Goal: Task Accomplishment & Management: Use online tool/utility

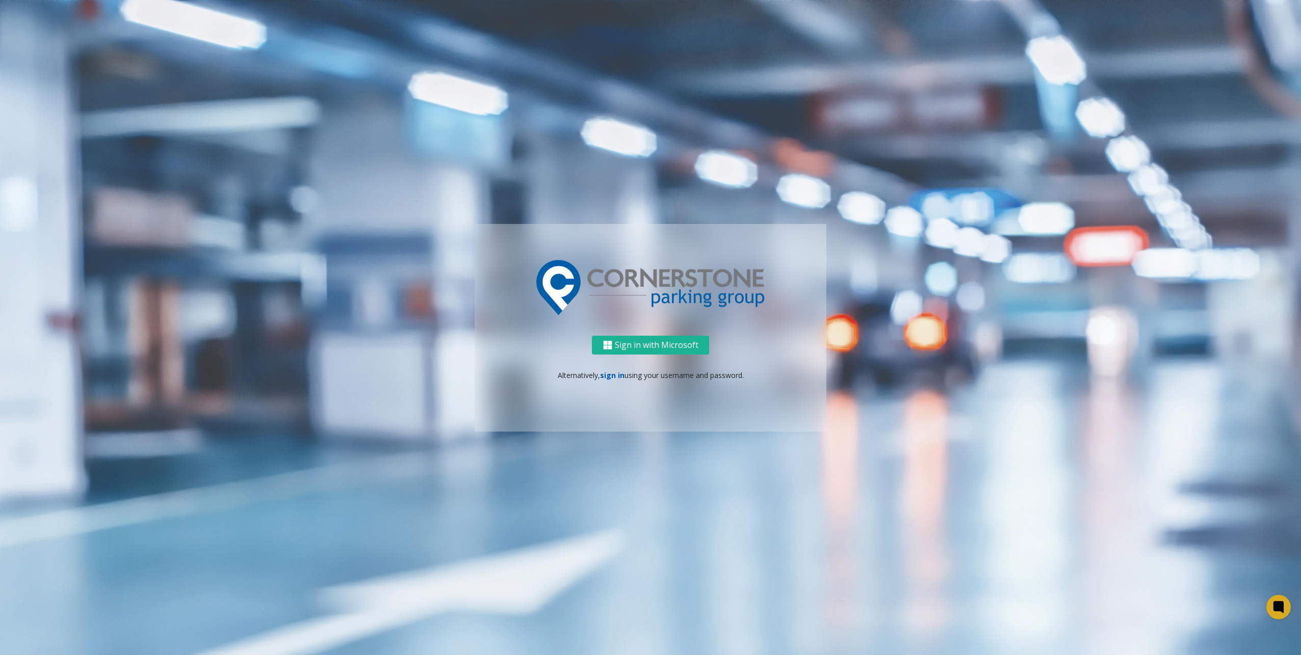
click at [611, 374] on link "sign in" at bounding box center [612, 375] width 24 height 10
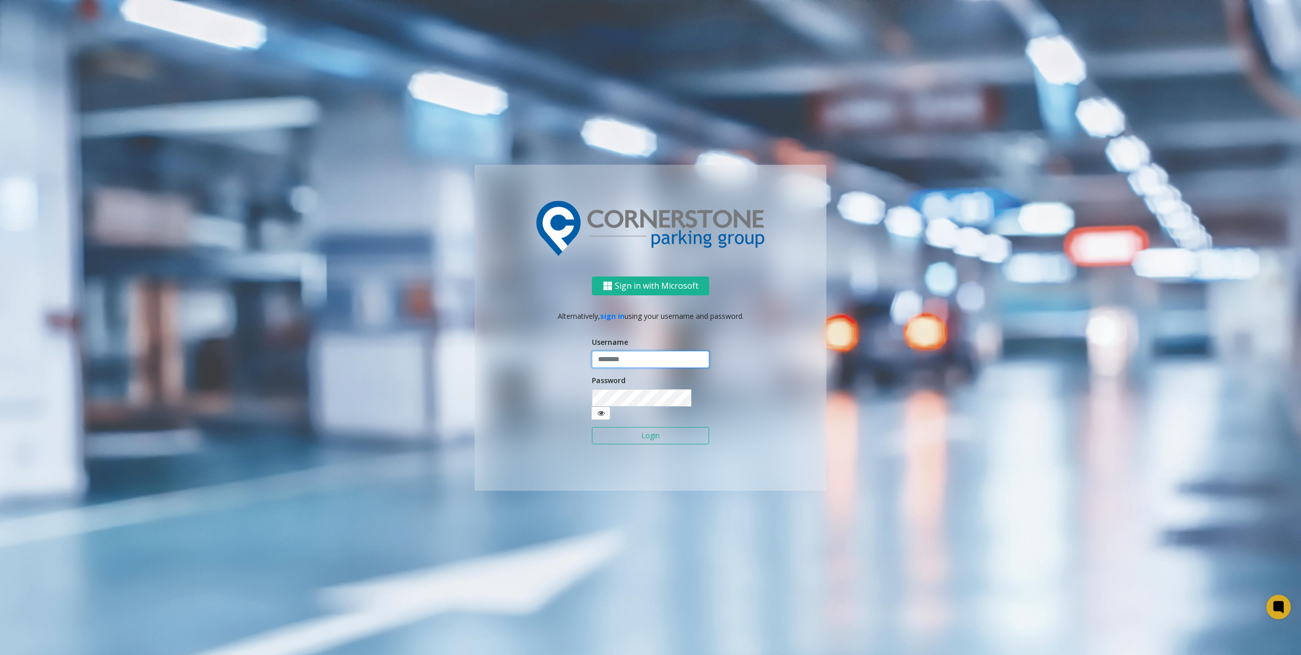
type input "********"
click at [658, 433] on button "Login" at bounding box center [650, 435] width 117 height 17
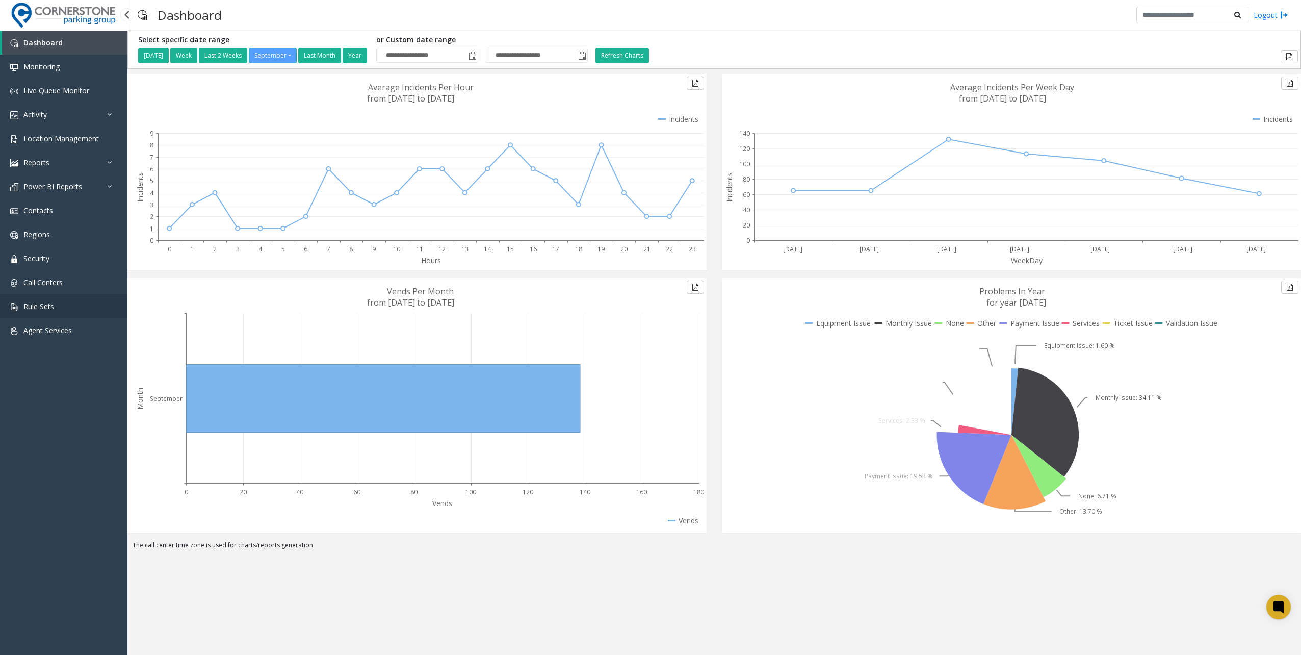
click at [88, 315] on link "Rule Sets" at bounding box center [63, 306] width 127 height 24
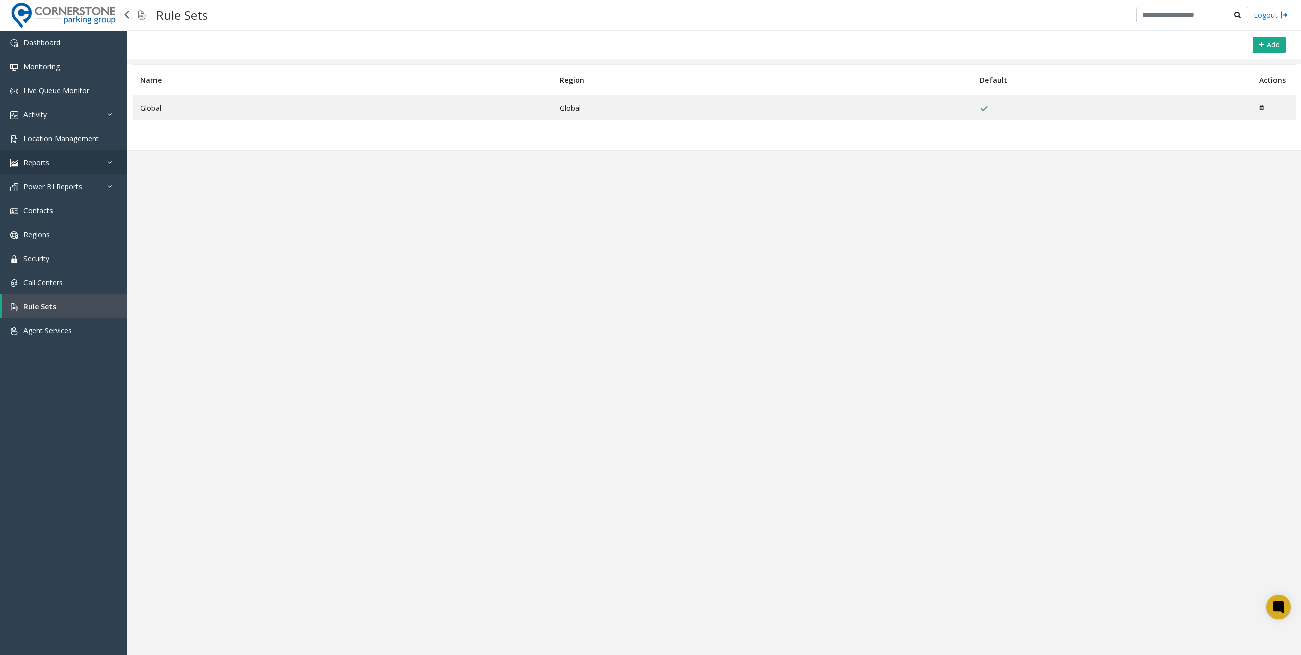
drag, startPoint x: 67, startPoint y: 171, endPoint x: 62, endPoint y: 188, distance: 17.1
click at [67, 171] on link "Reports" at bounding box center [63, 162] width 127 height 24
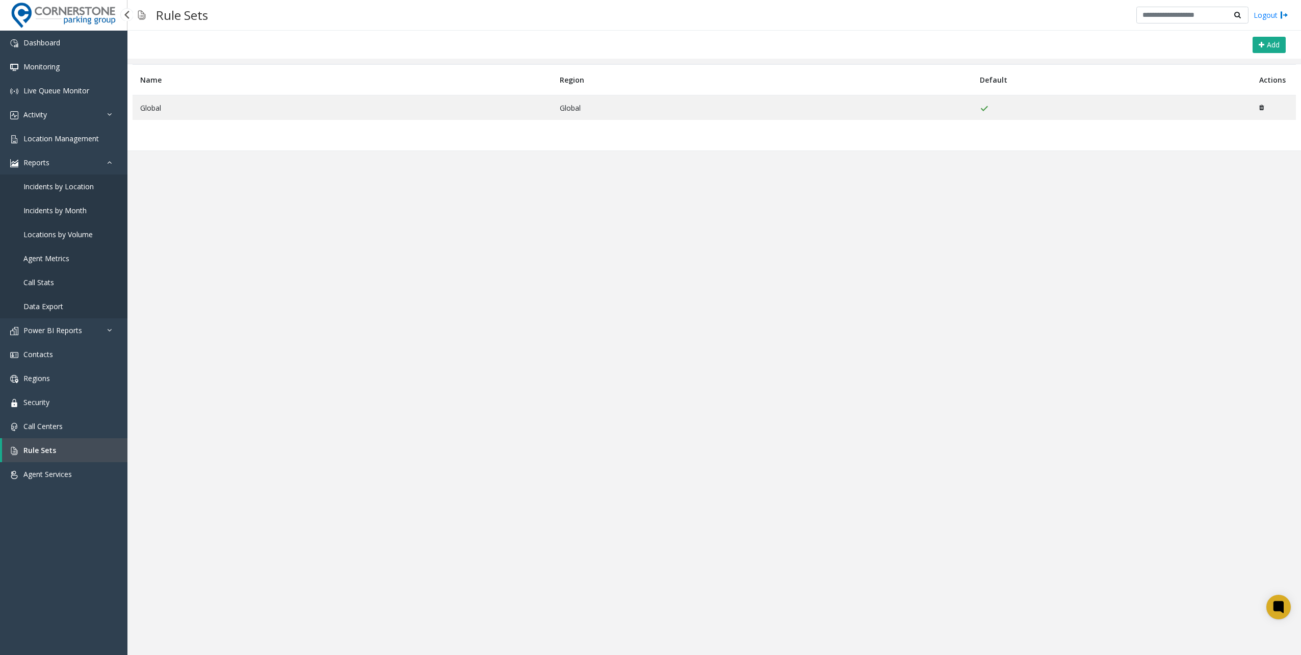
click at [45, 301] on span "Data Export" at bounding box center [43, 306] width 40 height 10
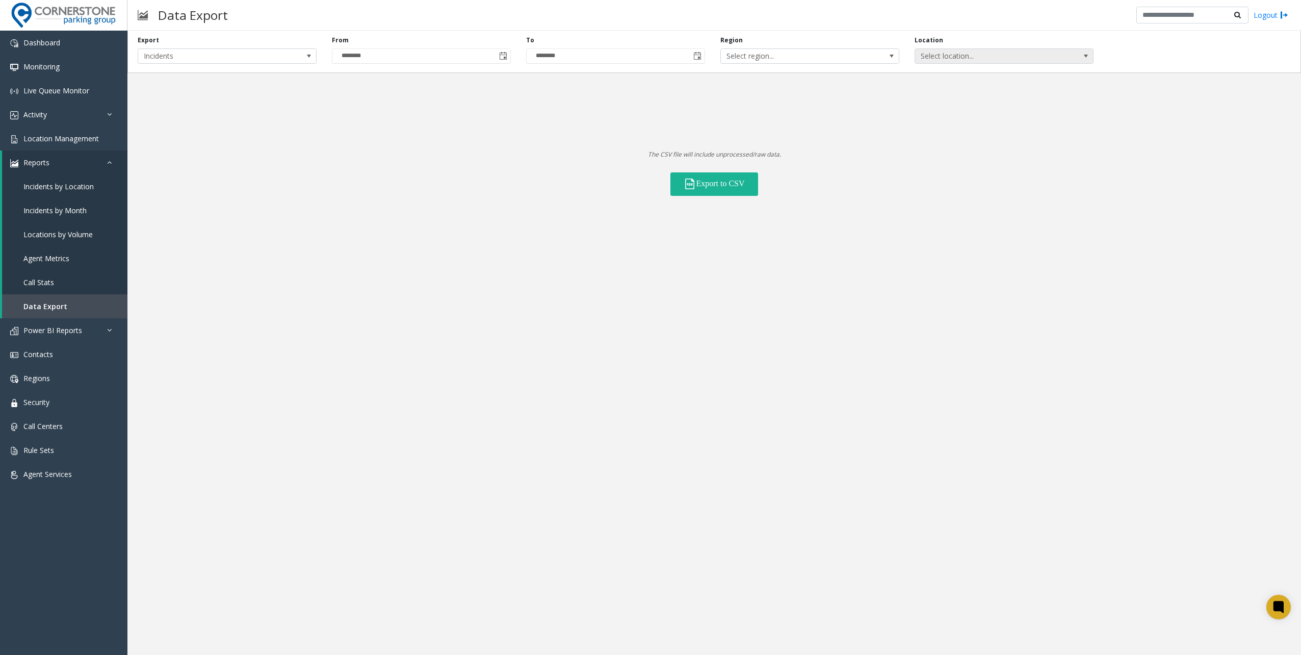
click at [938, 54] on span "Select location..." at bounding box center [986, 56] width 142 height 14
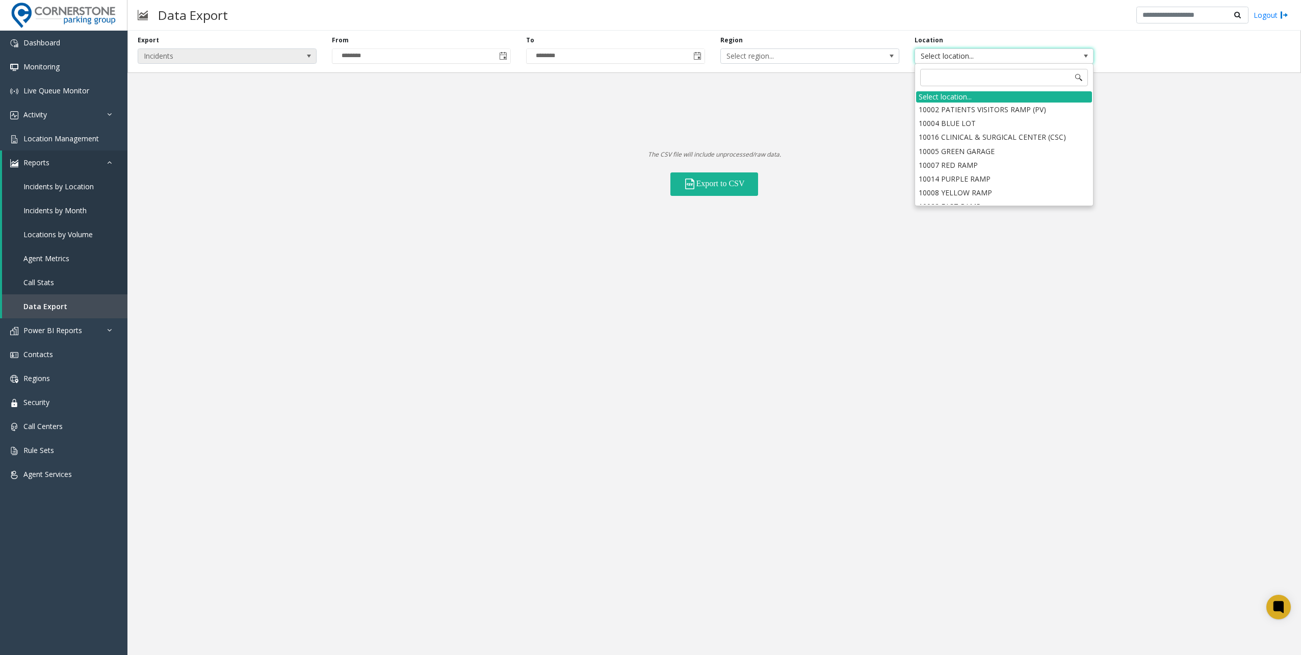
click at [214, 60] on span "Incidents" at bounding box center [209, 56] width 142 height 14
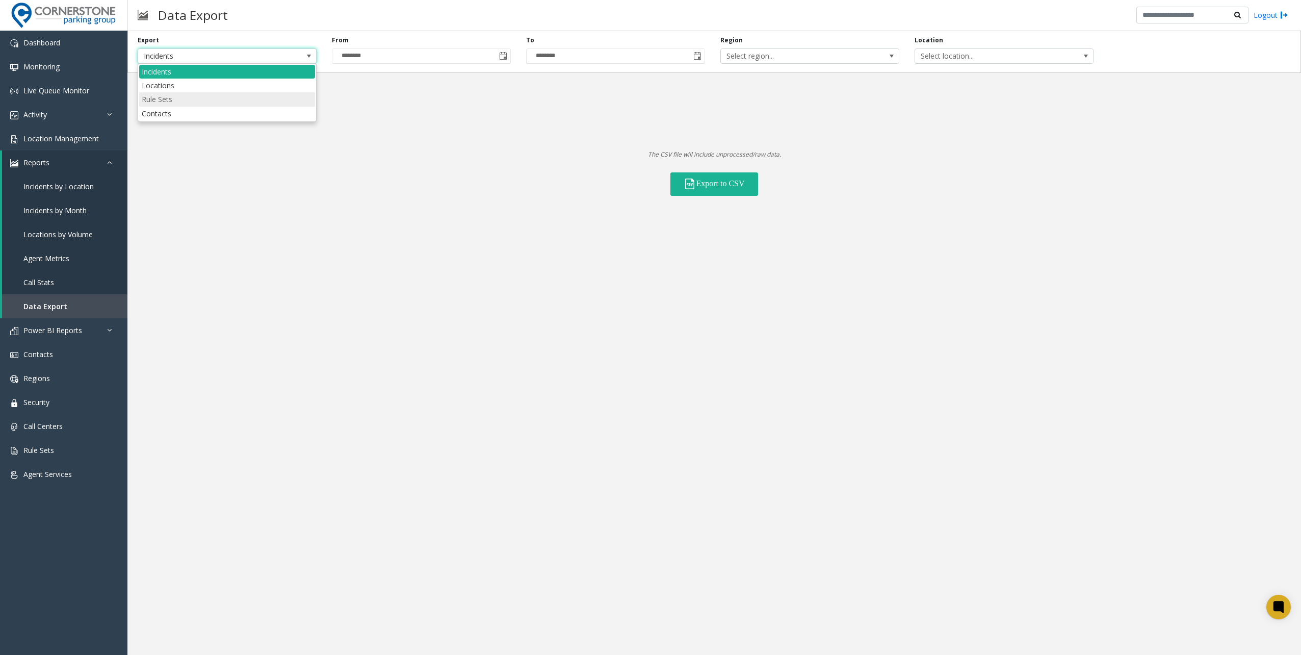
drag, startPoint x: 186, startPoint y: 85, endPoint x: 185, endPoint y: 99, distance: 14.8
click at [185, 99] on ul "Incidents Locations Rule Sets Contacts" at bounding box center [227, 93] width 176 height 56
click at [185, 99] on Sets "Rule Sets" at bounding box center [227, 99] width 176 height 14
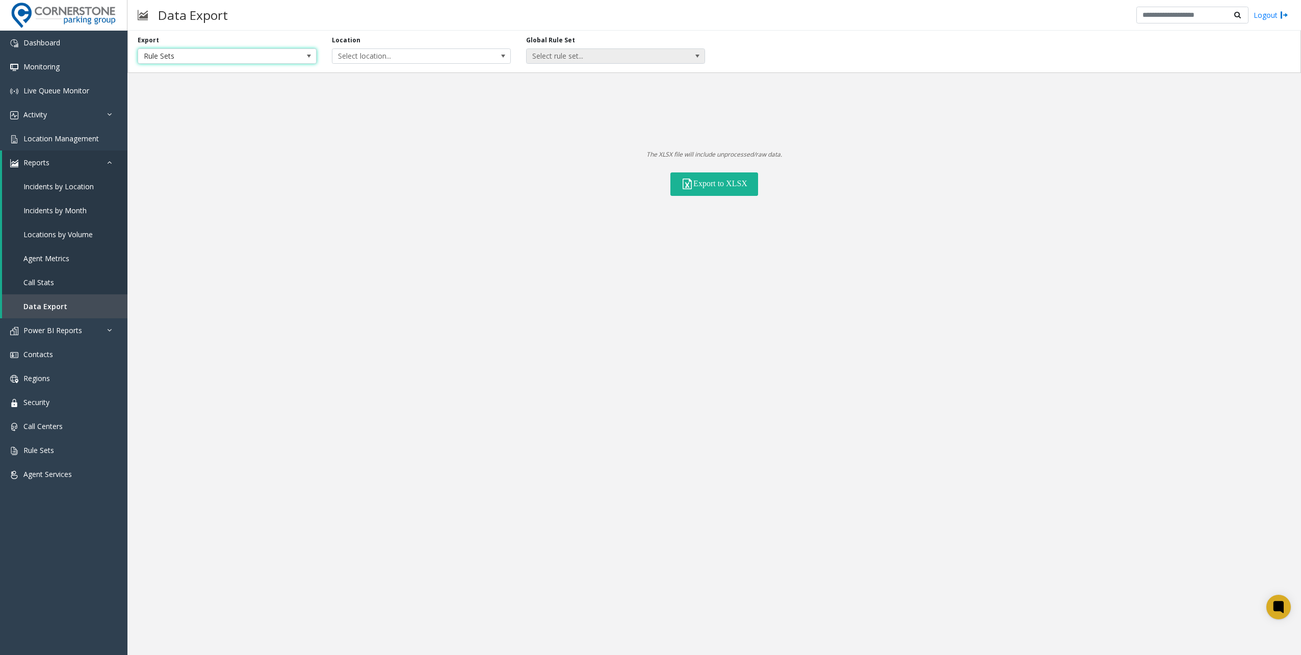
drag, startPoint x: 562, startPoint y: 69, endPoint x: 563, endPoint y: 55, distance: 14.3
click at [563, 66] on div "Export Rule Sets Location Select location... Global Rule Set Select rule set..." at bounding box center [714, 52] width 1174 height 42
click at [562, 53] on span "Select rule set..." at bounding box center [598, 56] width 142 height 14
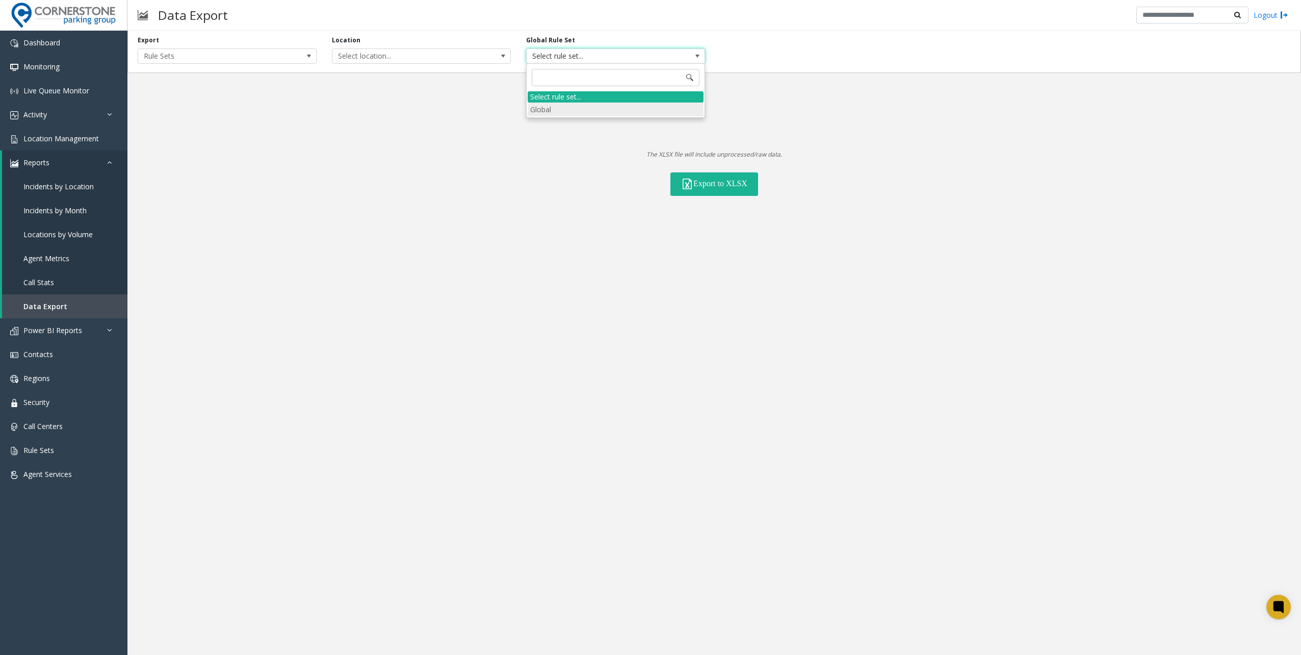
click at [567, 107] on li "Global" at bounding box center [616, 109] width 176 height 14
drag, startPoint x: 330, startPoint y: 54, endPoint x: 283, endPoint y: 50, distance: 47.5
click at [329, 54] on div "Location Select location..." at bounding box center [421, 50] width 194 height 28
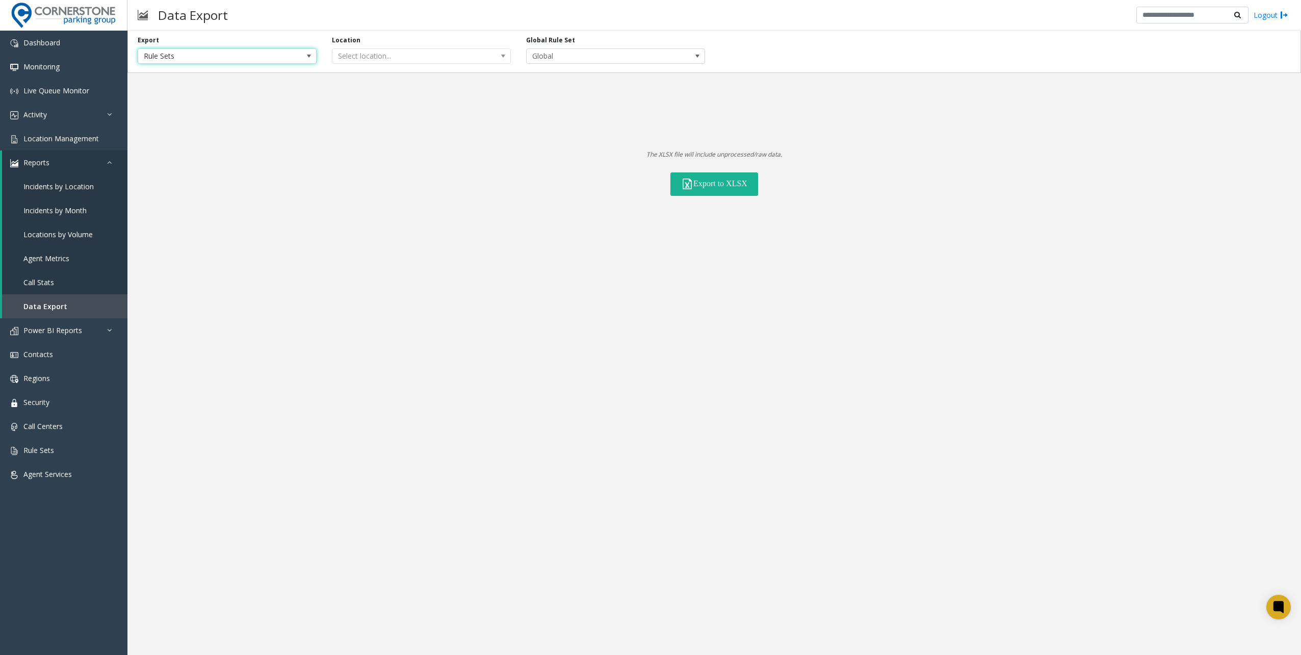
click at [283, 50] on span "Rule Sets" at bounding box center [227, 55] width 179 height 15
click at [176, 83] on li "Locations" at bounding box center [227, 86] width 176 height 14
click at [931, 45] on div "Status All Statuses" at bounding box center [907, 50] width 194 height 28
click at [913, 58] on span "All Statuses" at bounding box center [889, 56] width 142 height 14
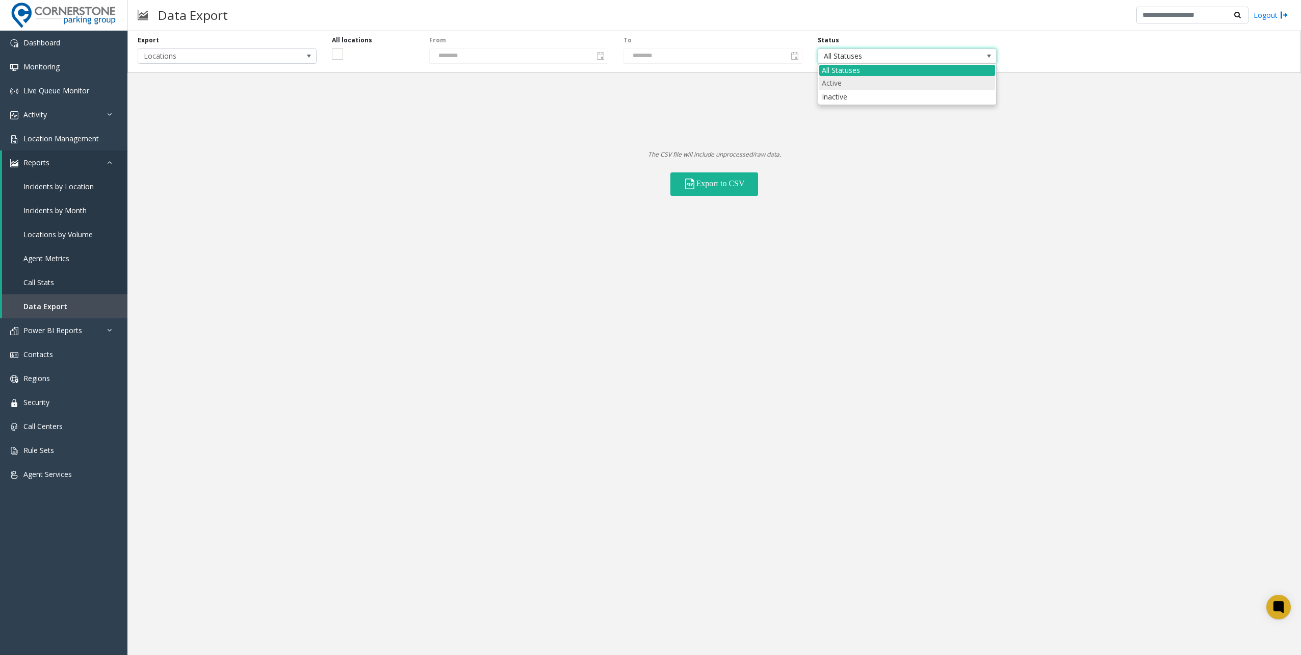
click at [840, 85] on li "Active" at bounding box center [907, 83] width 176 height 14
click at [752, 173] on button "Export to CSV" at bounding box center [715, 183] width 88 height 23
click at [919, 61] on span "Active" at bounding box center [889, 56] width 142 height 14
click at [918, 56] on span "Active" at bounding box center [889, 56] width 142 height 14
